Goal: Task Accomplishment & Management: Use online tool/utility

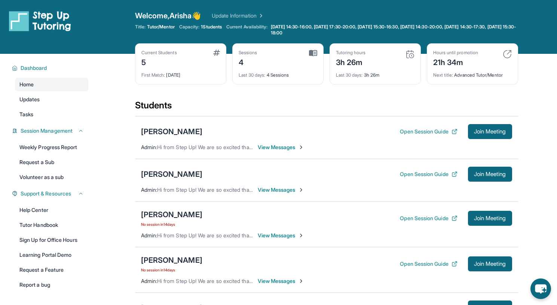
scroll to position [40, 0]
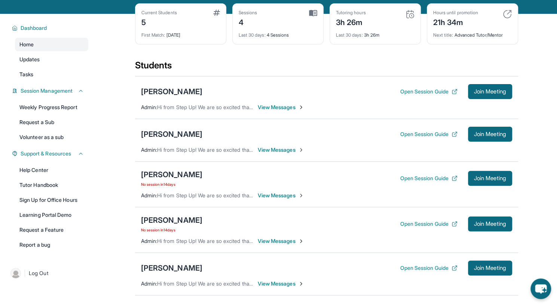
click at [403, 95] on div "Open Session Guide Join Meeting" at bounding box center [456, 91] width 112 height 15
click at [441, 90] on button "Open Session Guide" at bounding box center [428, 91] width 57 height 7
click at [473, 86] on button "Join Meeting" at bounding box center [490, 91] width 44 height 15
click at [494, 92] on span "Join Meeting" at bounding box center [490, 91] width 32 height 4
click at [478, 93] on span "Join Meeting" at bounding box center [490, 91] width 32 height 4
